Goal: Transaction & Acquisition: Purchase product/service

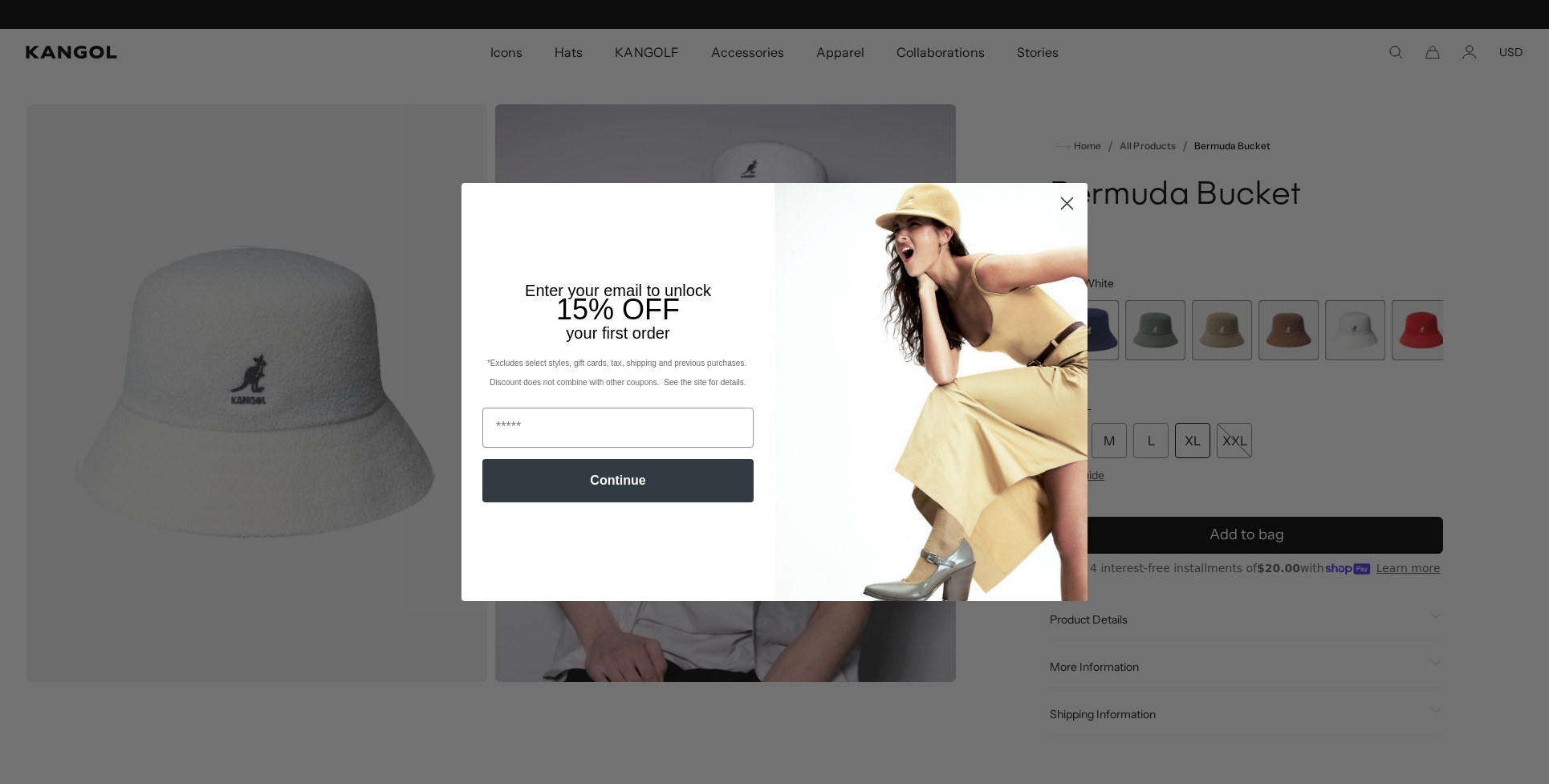
scroll to position [0, 408]
click at [1064, 201] on icon "Close dialog" at bounding box center [1067, 203] width 11 height 11
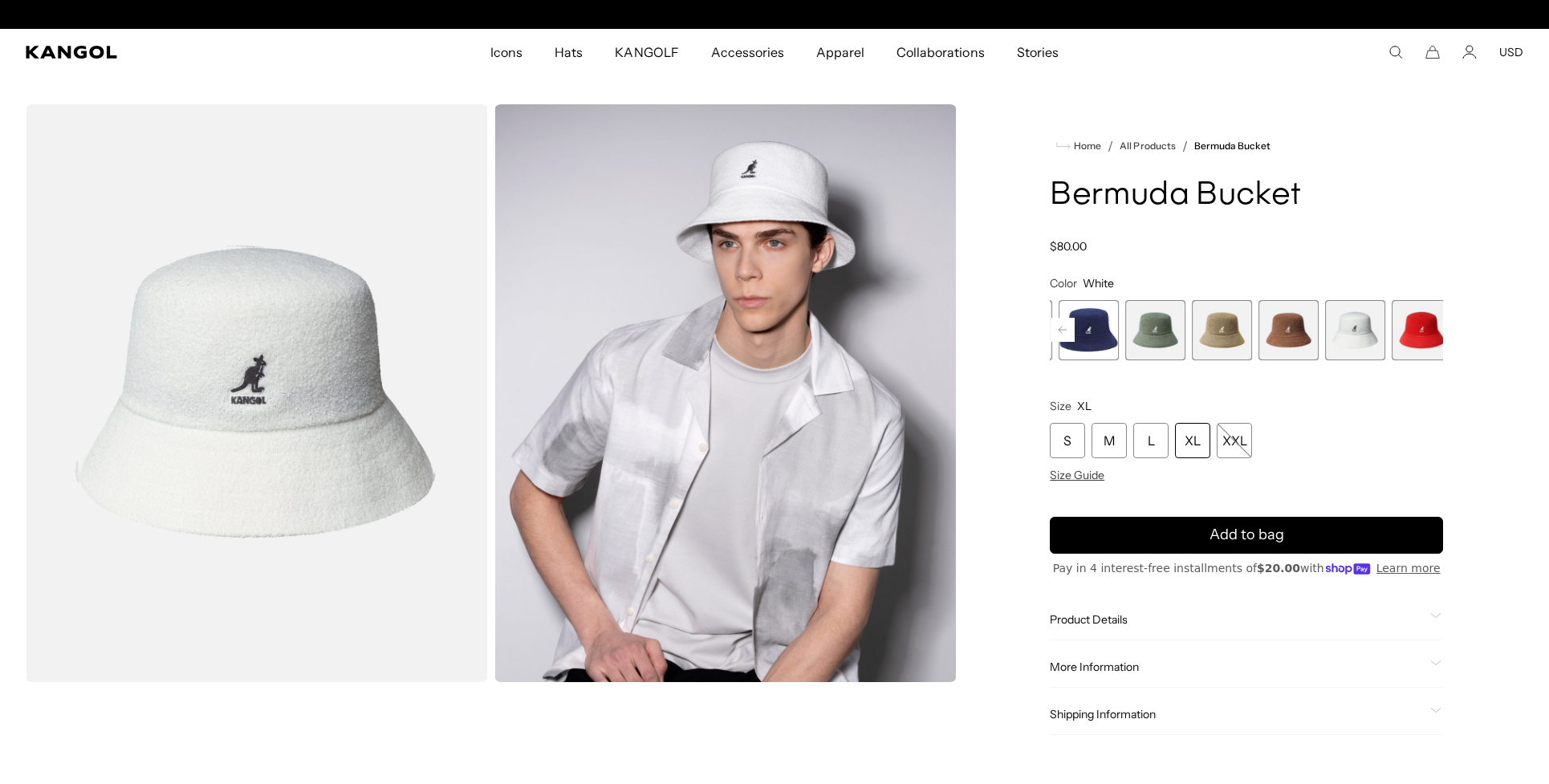
scroll to position [0, 0]
click at [1069, 341] on rect at bounding box center [1063, 330] width 24 height 24
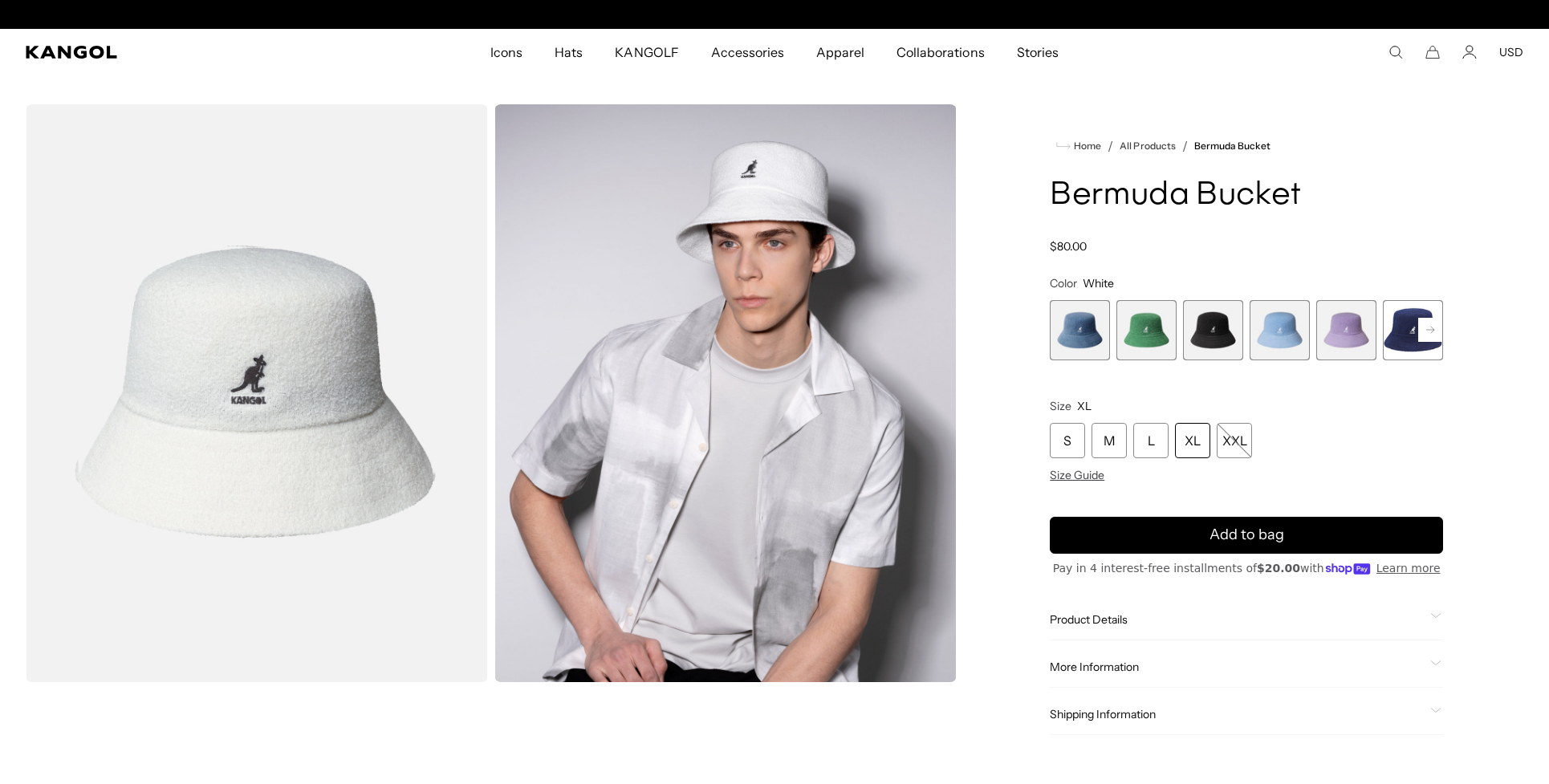
click at [1068, 360] on span "1 of 11" at bounding box center [1080, 330] width 61 height 61
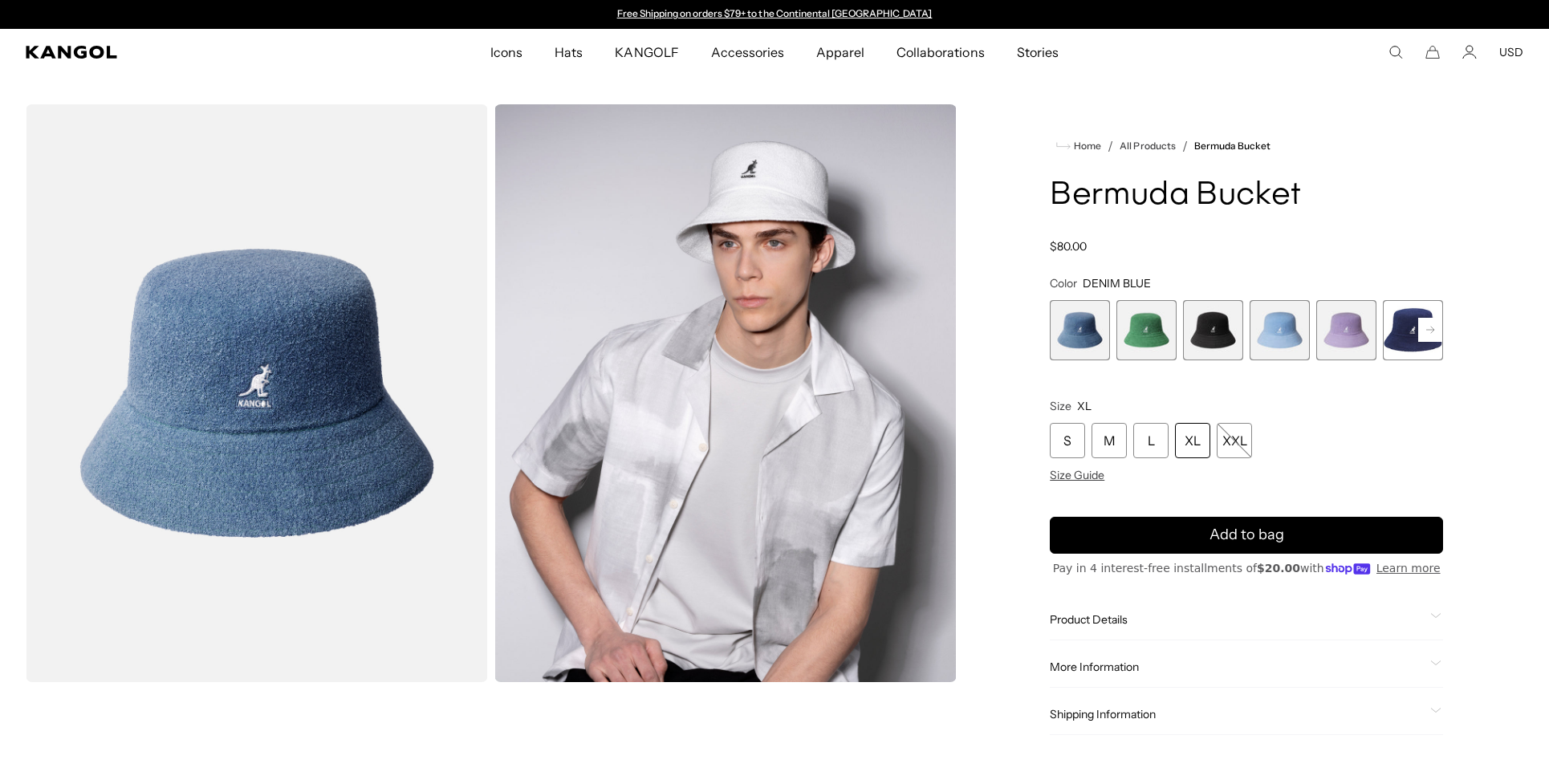
click at [1204, 360] on span "3 of 11" at bounding box center [1213, 330] width 61 height 61
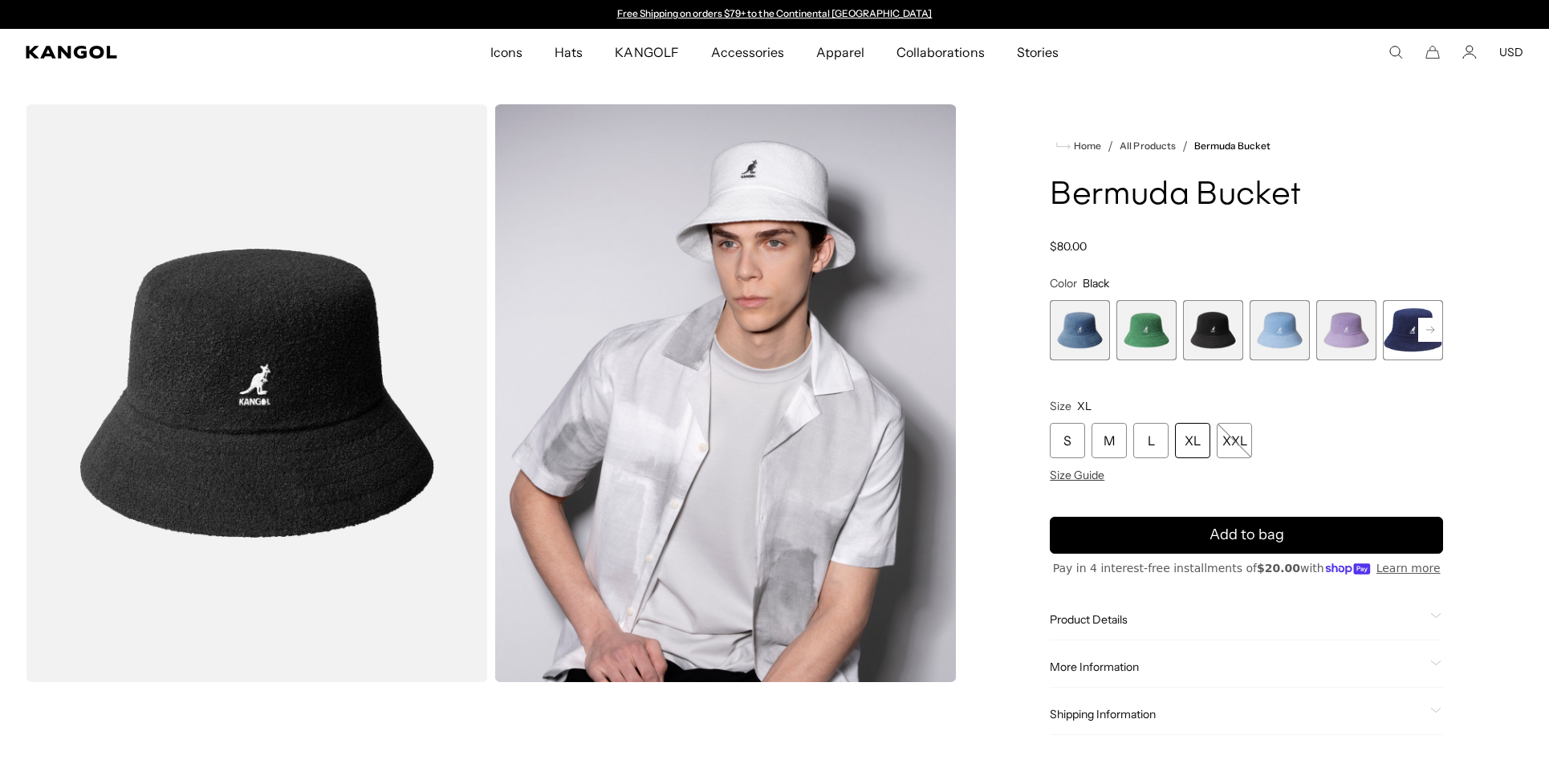
click at [1078, 360] on span "1 of 11" at bounding box center [1080, 330] width 61 height 61
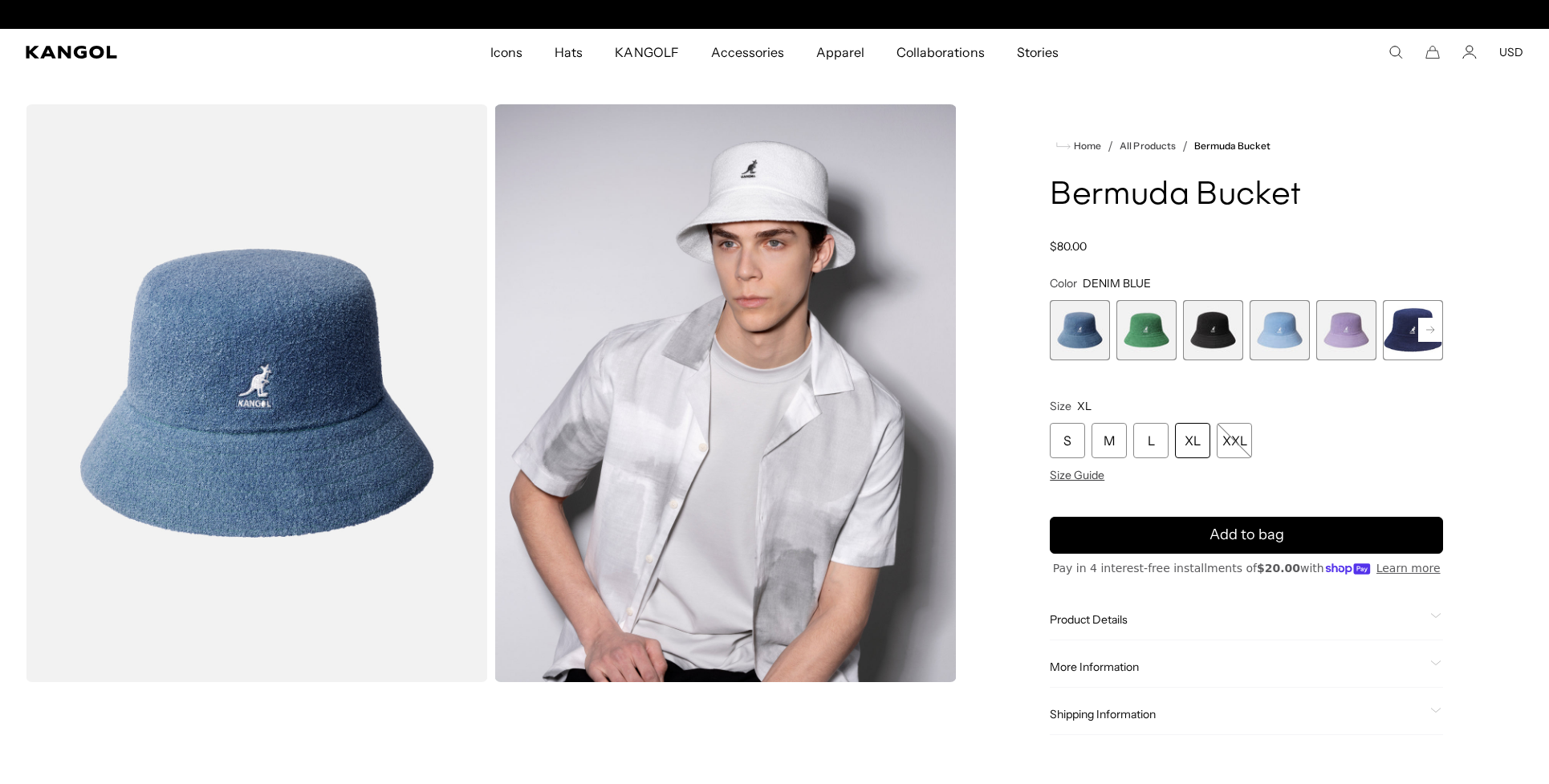
scroll to position [0, 408]
click at [1261, 360] on span "4 of 11" at bounding box center [1280, 330] width 61 height 61
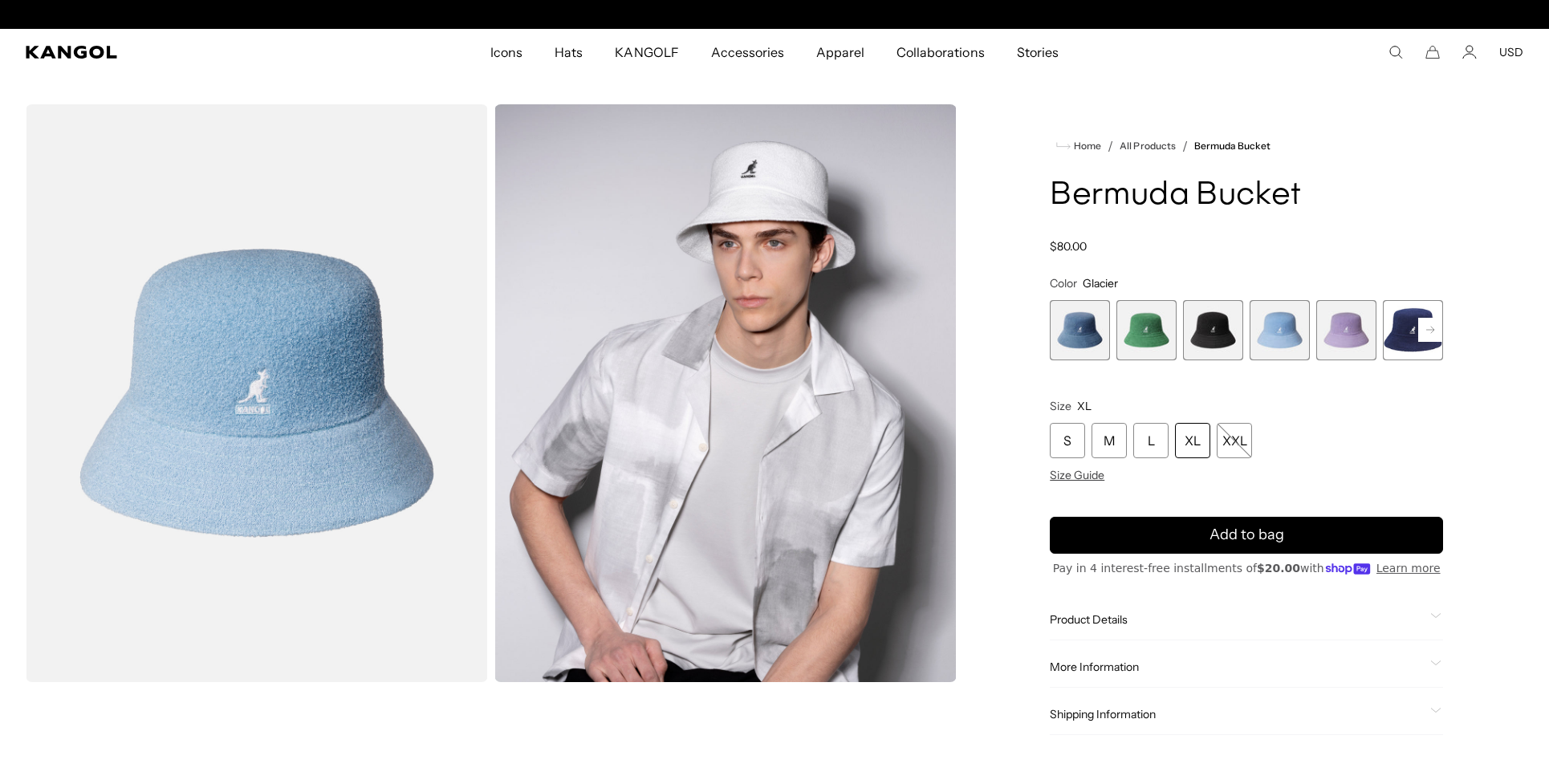
scroll to position [0, 408]
click at [1418, 341] on rect at bounding box center [1431, 330] width 24 height 24
click at [1348, 360] on span "6 of 11" at bounding box center [1348, 330] width 61 height 61
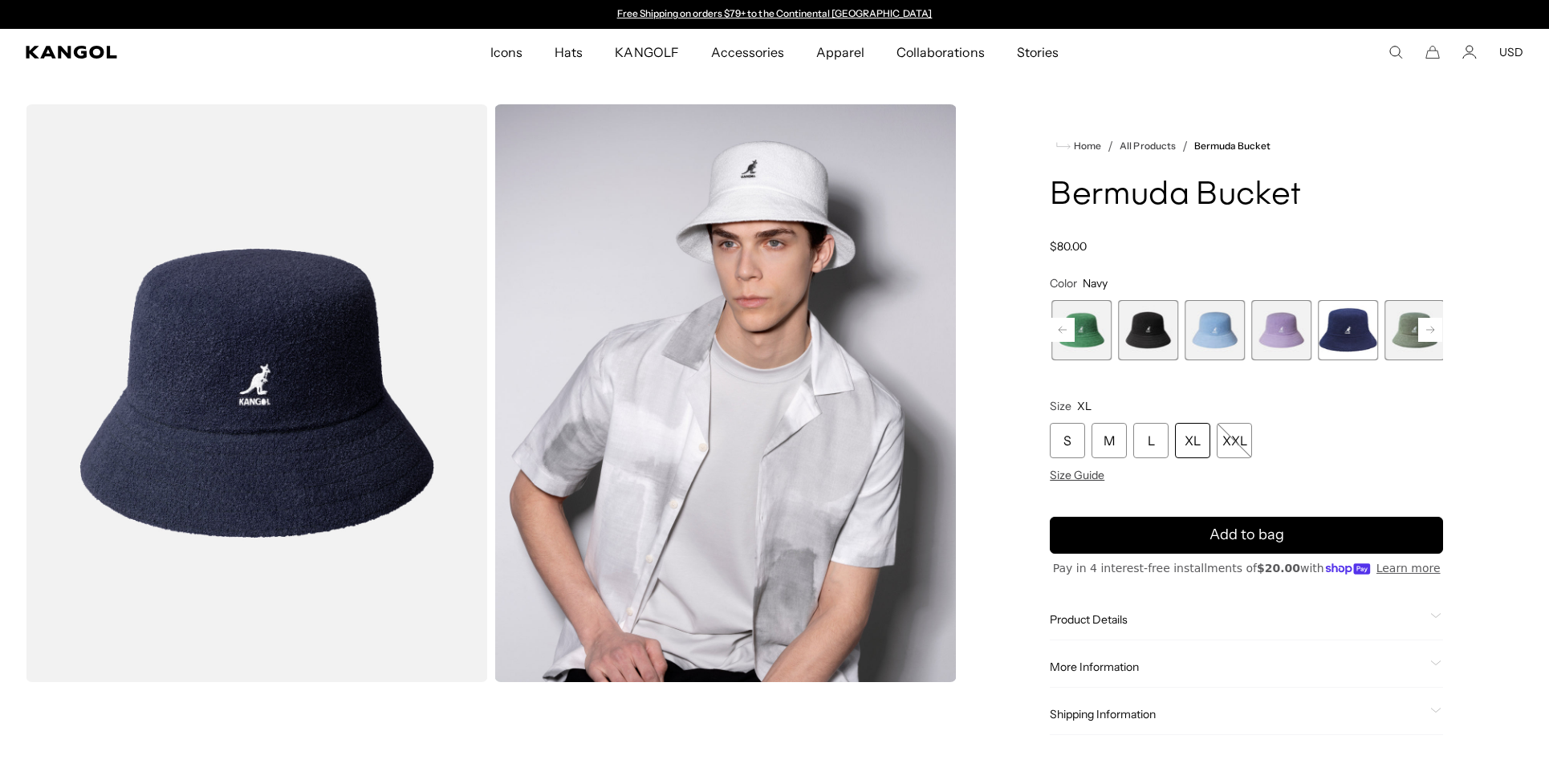
click at [1091, 360] on span "2 of 11" at bounding box center [1082, 330] width 61 height 61
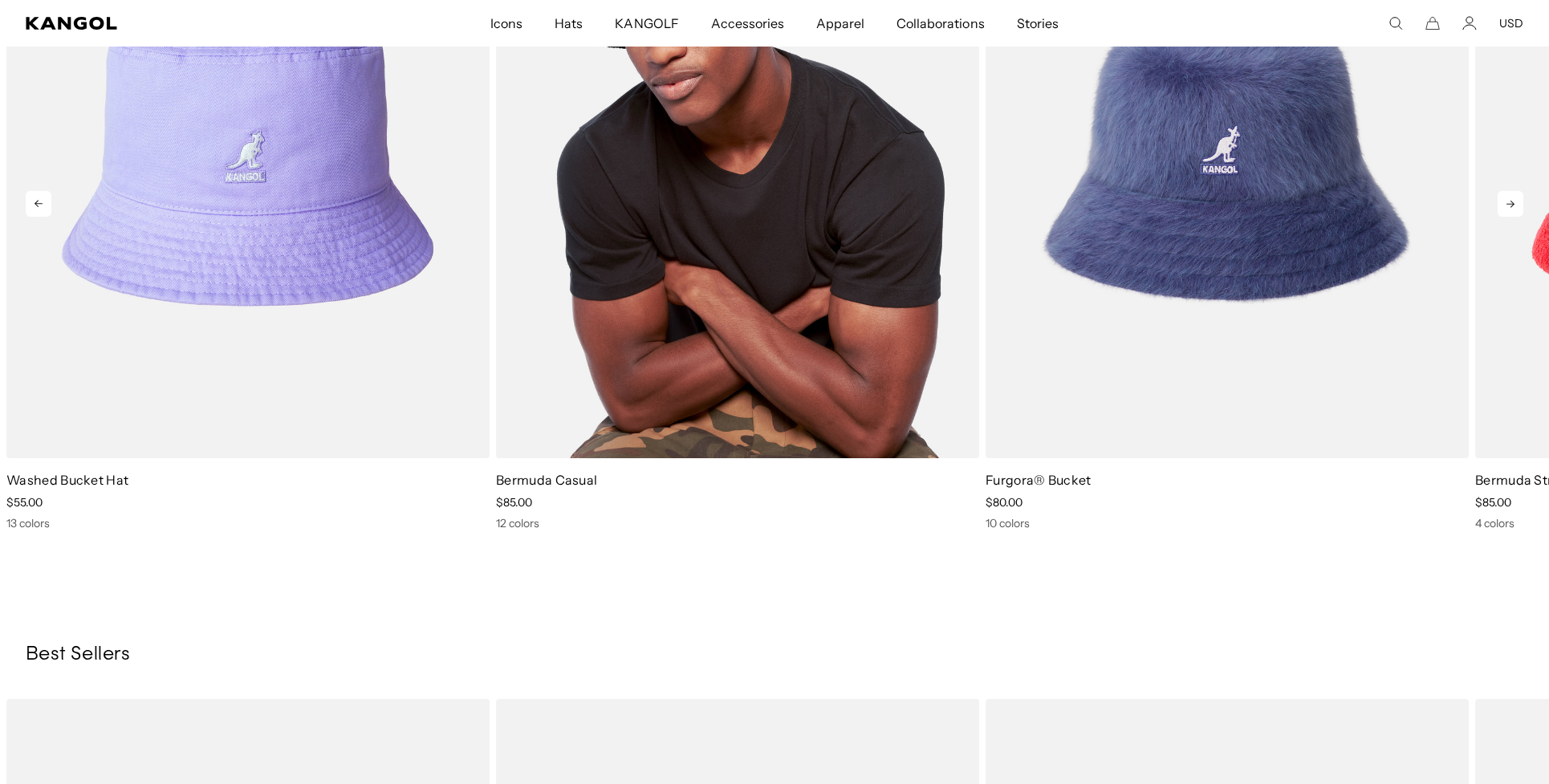
scroll to position [0, 408]
click at [755, 248] on img "2 of 5" at bounding box center [738, 155] width 483 height 607
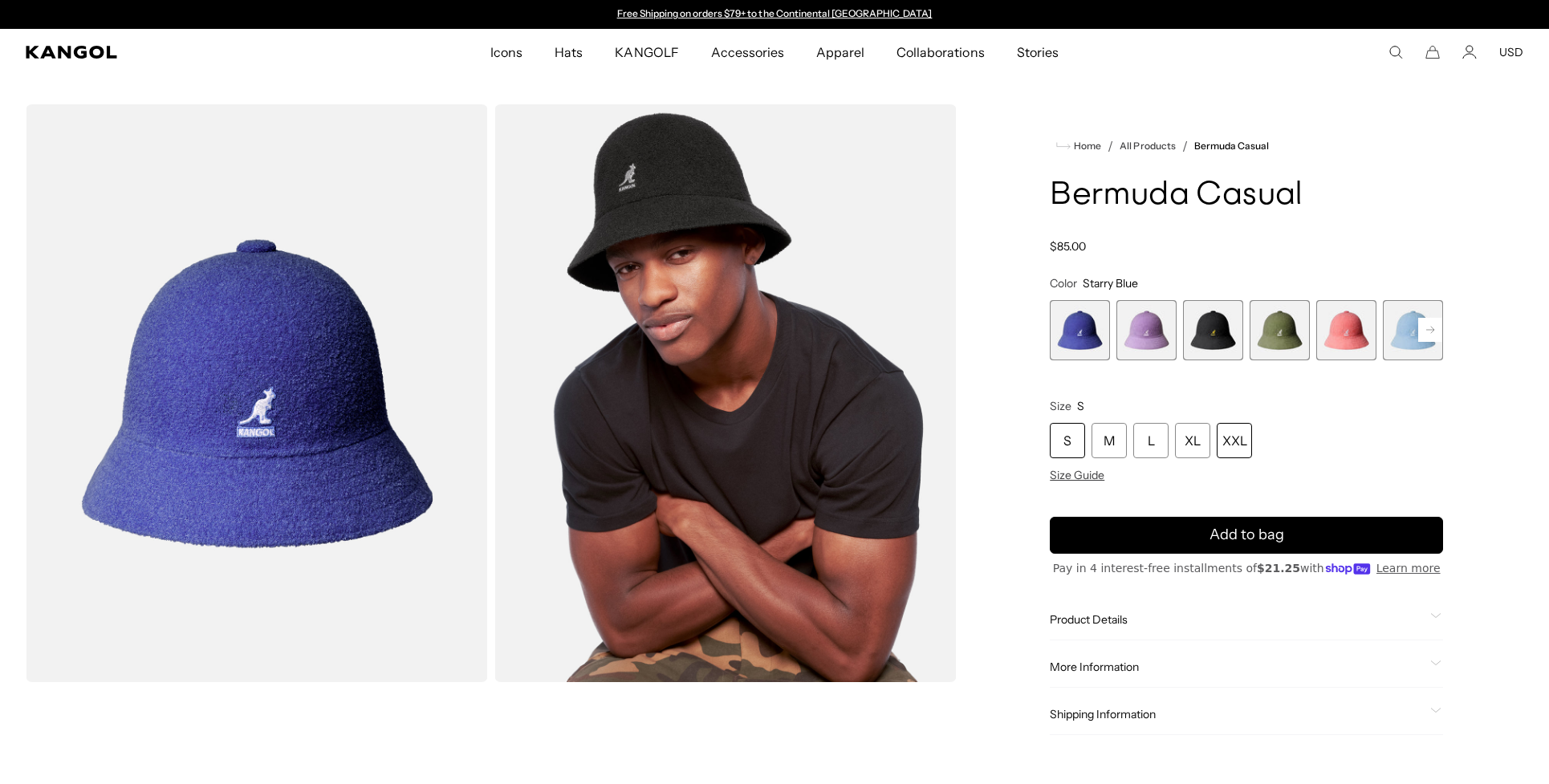
click at [1252, 458] on div "XXL" at bounding box center [1234, 440] width 35 height 35
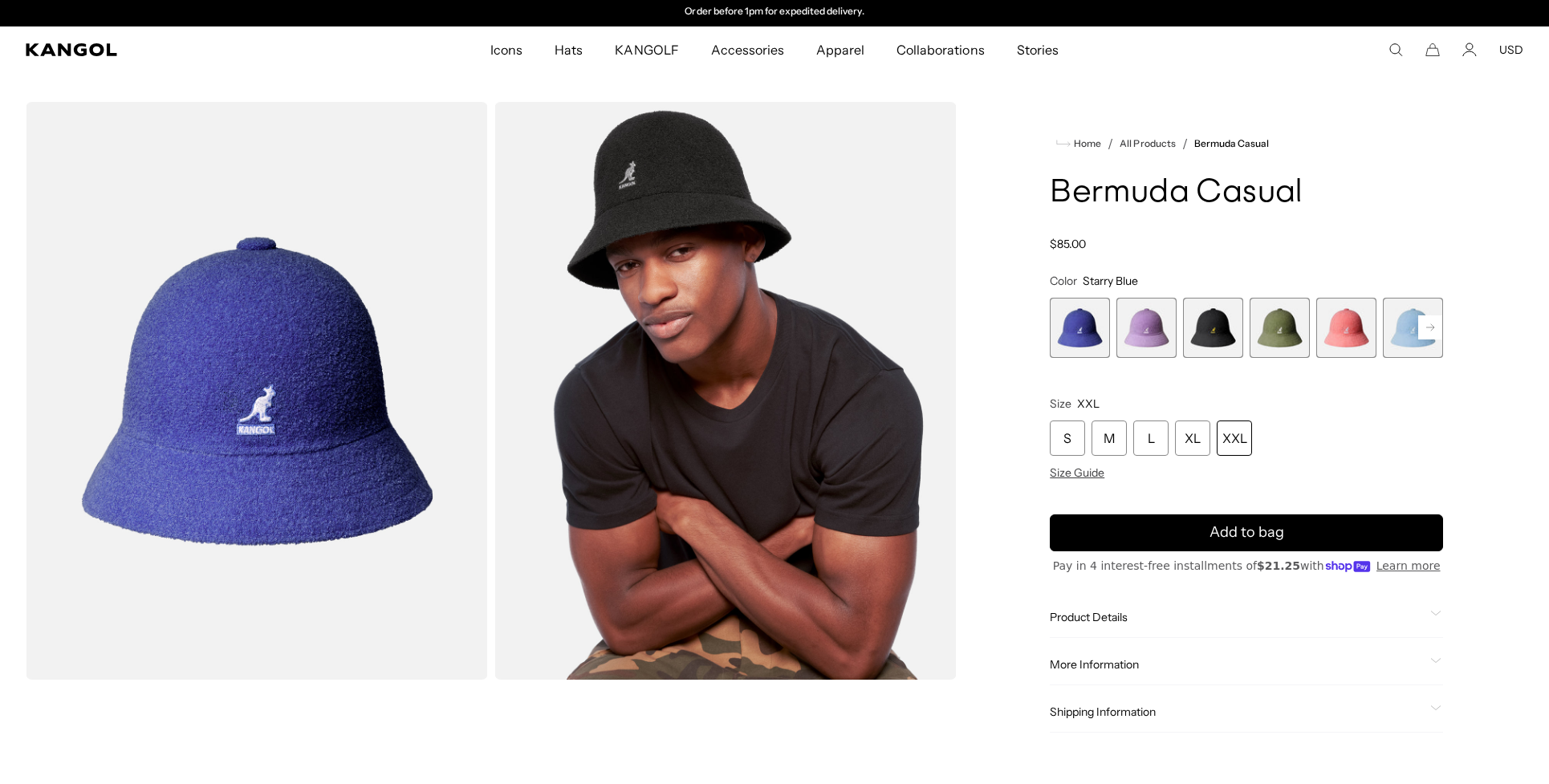
click at [1201, 358] on span "3 of 12" at bounding box center [1213, 328] width 61 height 61
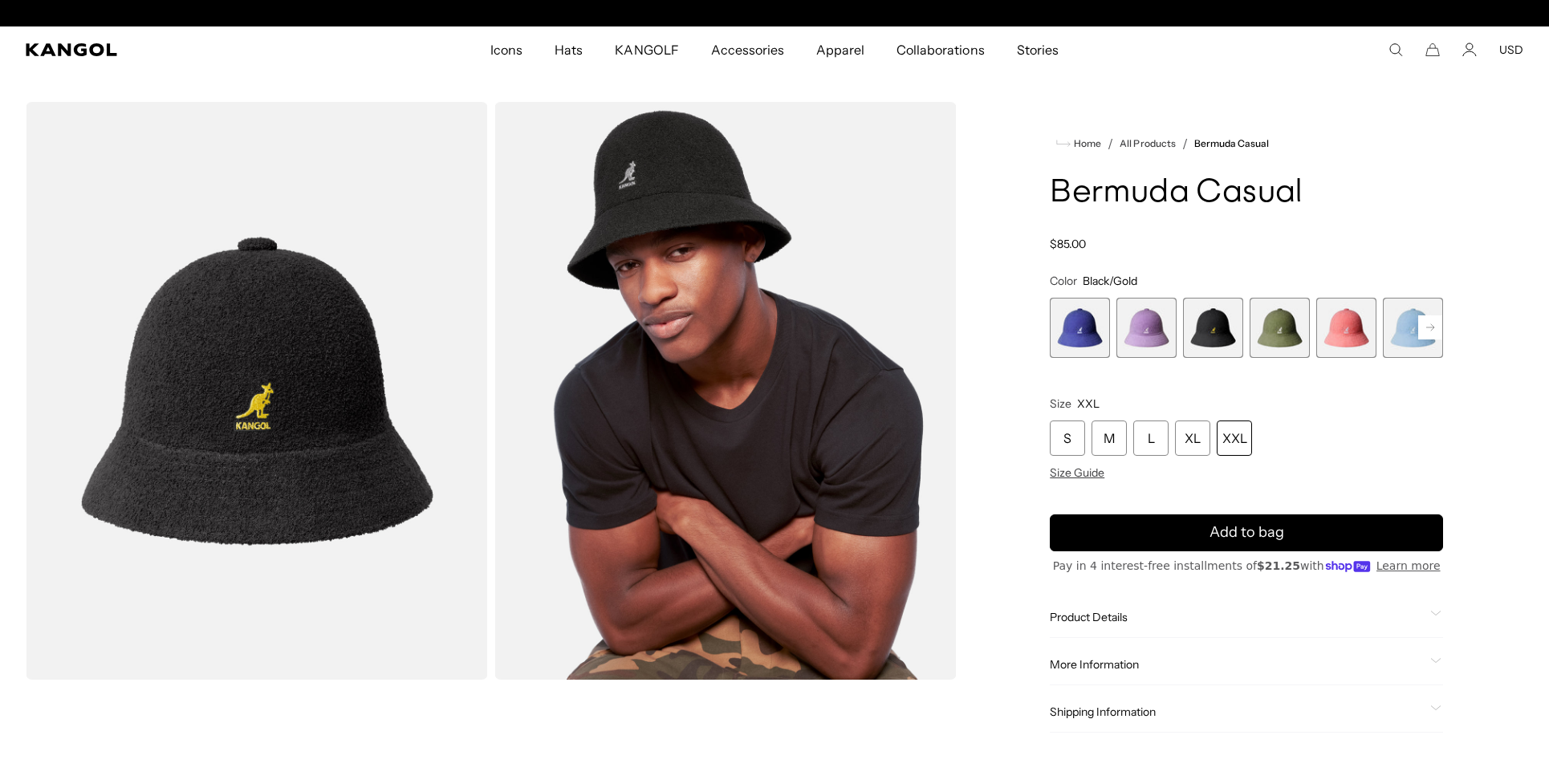
scroll to position [0, 408]
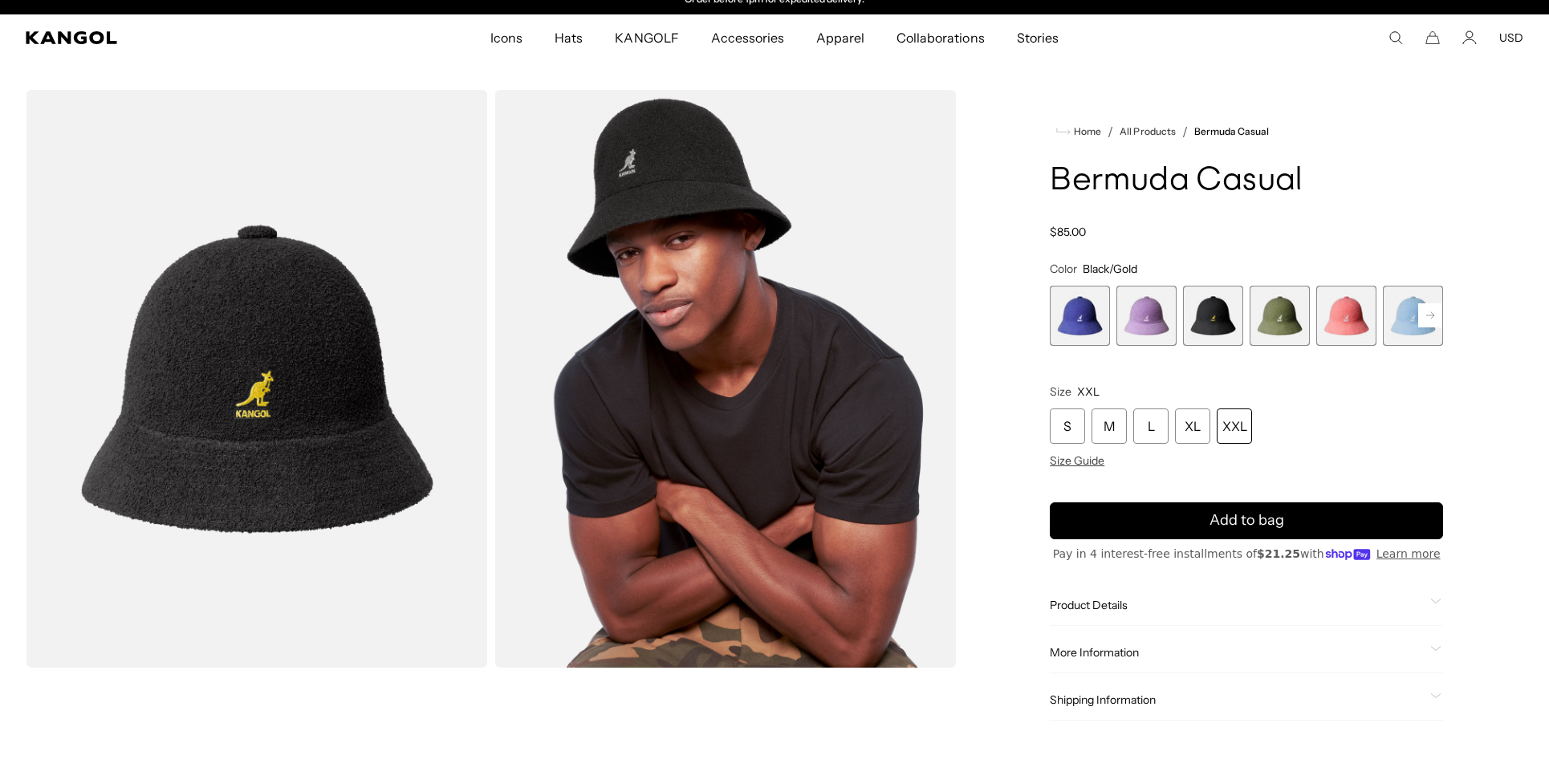
click at [1252, 443] on div "XXL" at bounding box center [1234, 425] width 35 height 35
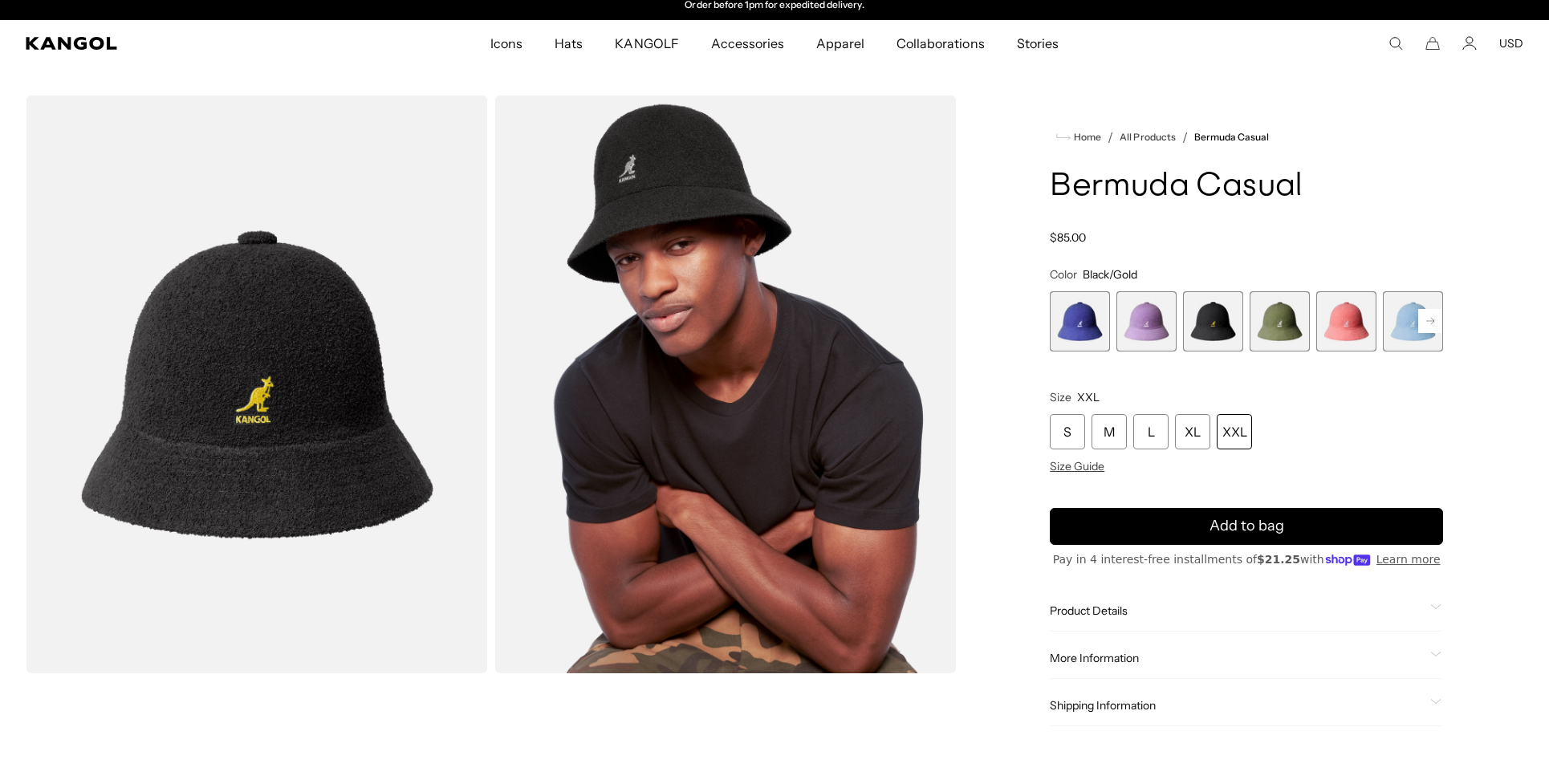
scroll to position [8, 0]
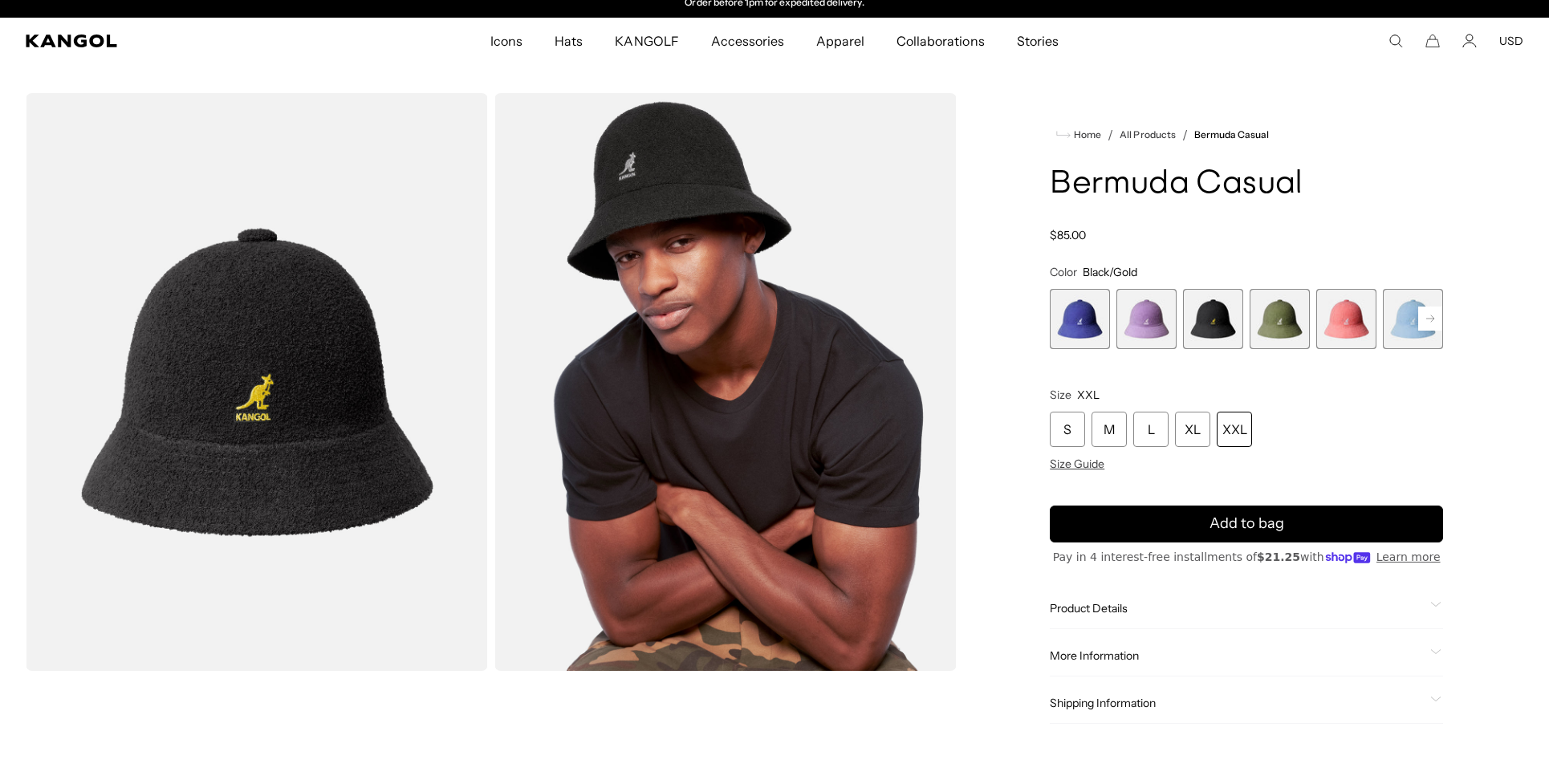
click at [1252, 447] on div "XXL" at bounding box center [1234, 429] width 35 height 35
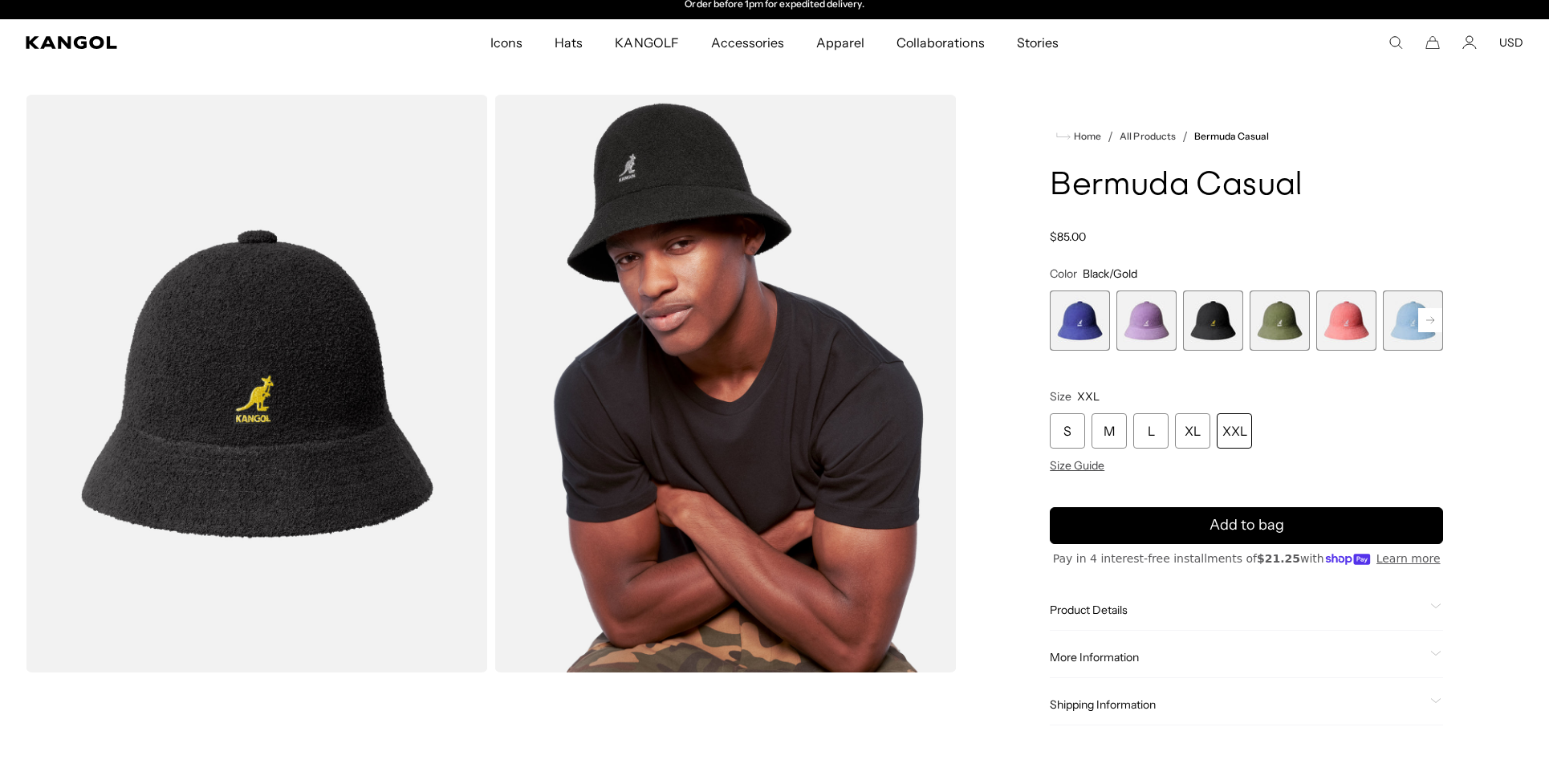
click at [1252, 449] on div "XXL" at bounding box center [1234, 430] width 35 height 35
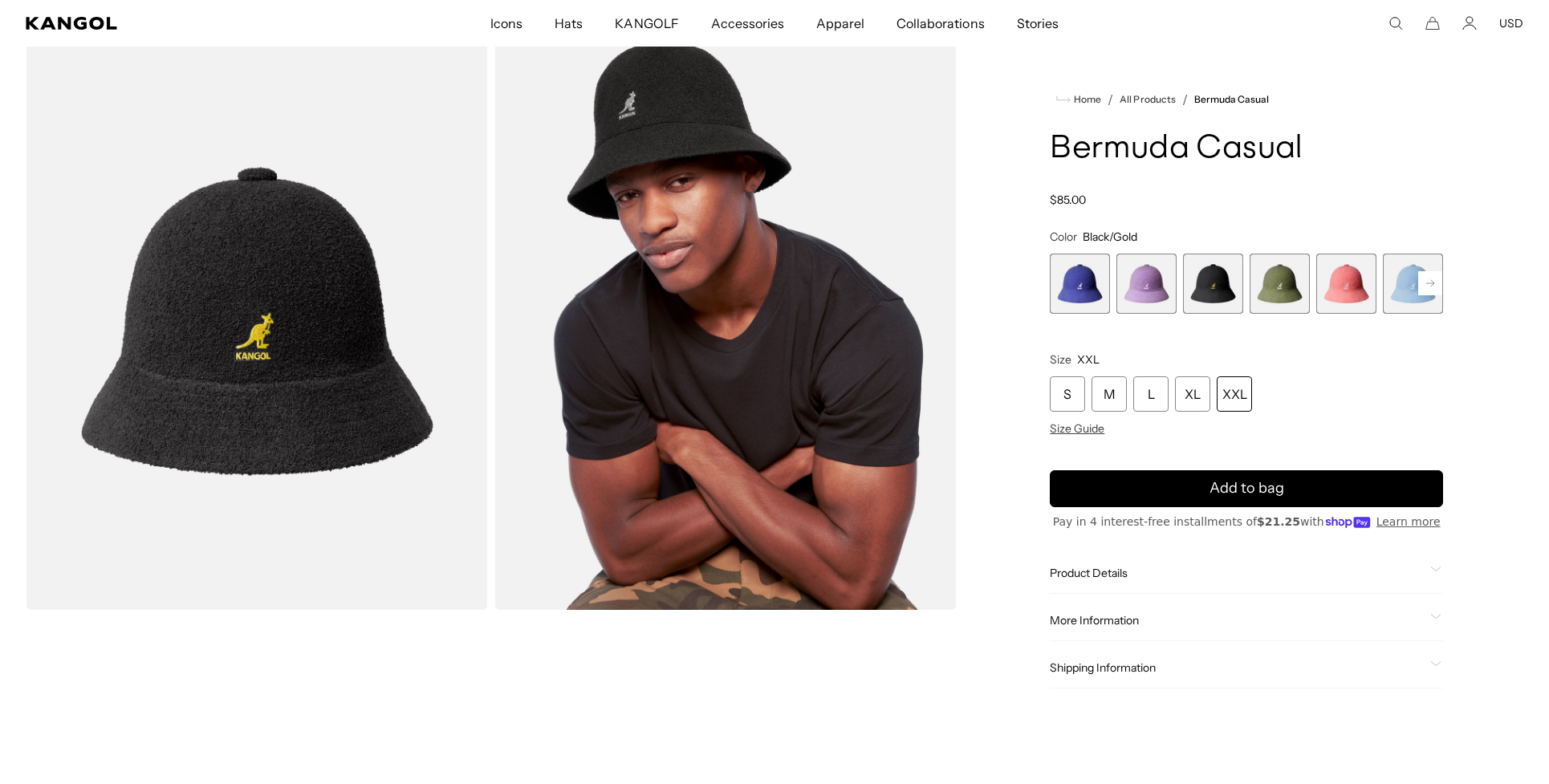
scroll to position [0, 408]
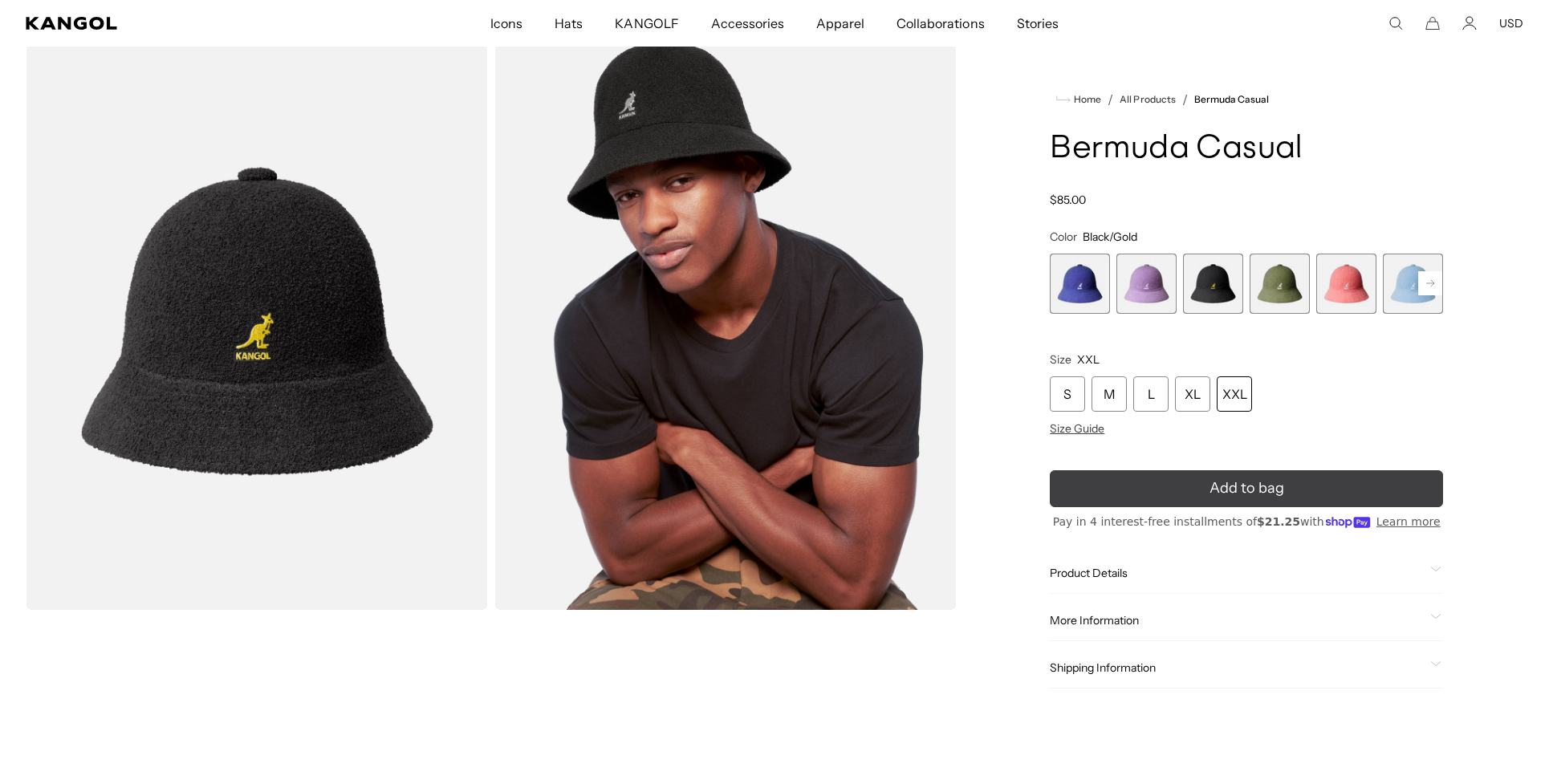
click at [1239, 504] on icon "submit" at bounding box center [1247, 488] width 31 height 31
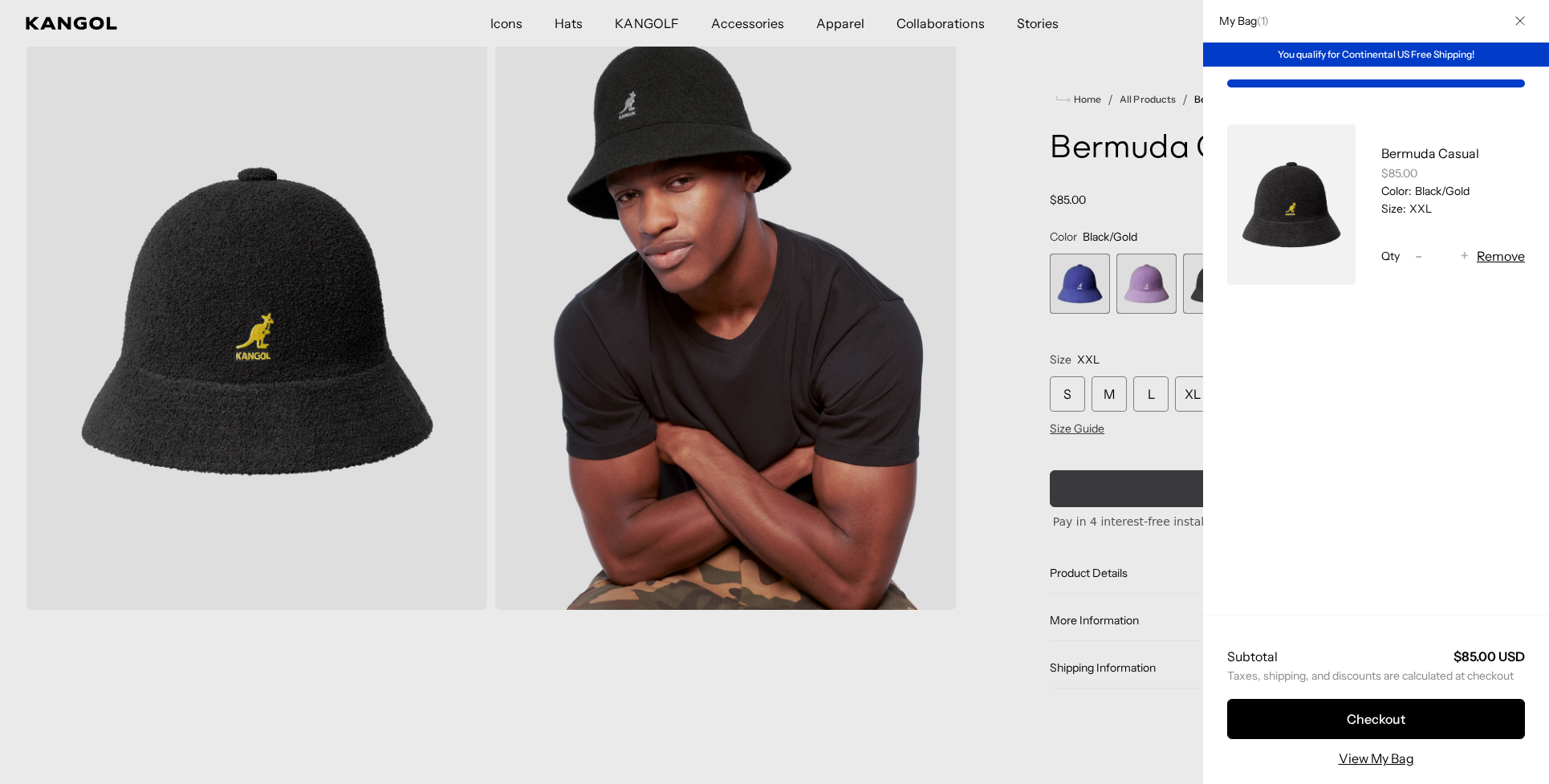
scroll to position [0, 0]
